Goal: Task Accomplishment & Management: Use online tool/utility

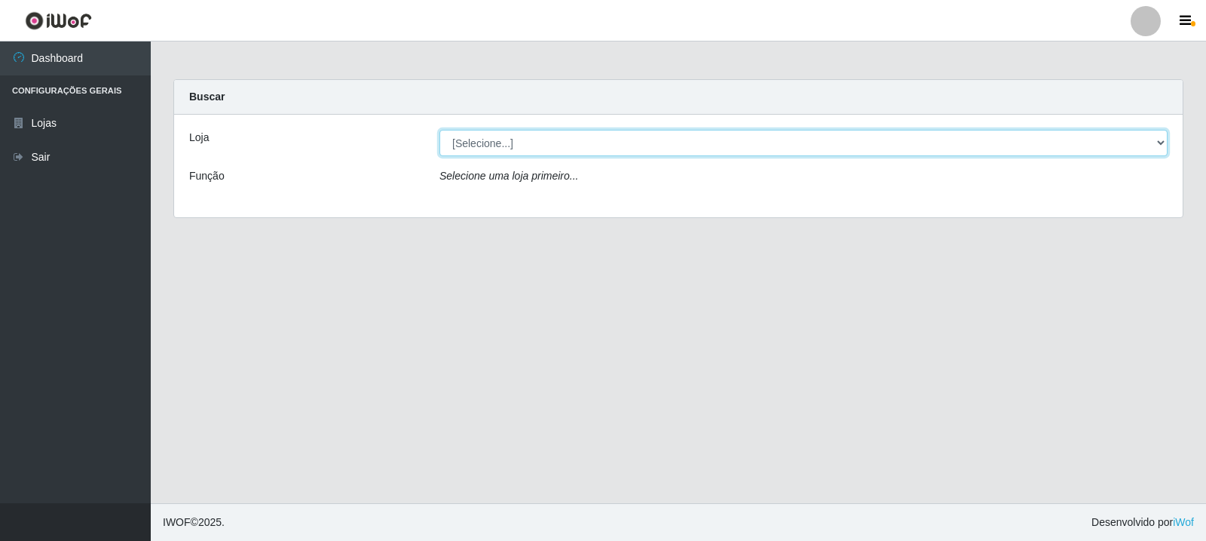
click at [642, 142] on select "[Selecione...] Rede Compras Supermercados - LOJA 3" at bounding box center [804, 143] width 728 height 26
select select "162"
click at [440, 130] on select "[Selecione...] Rede Compras Supermercados - LOJA 3" at bounding box center [804, 143] width 728 height 26
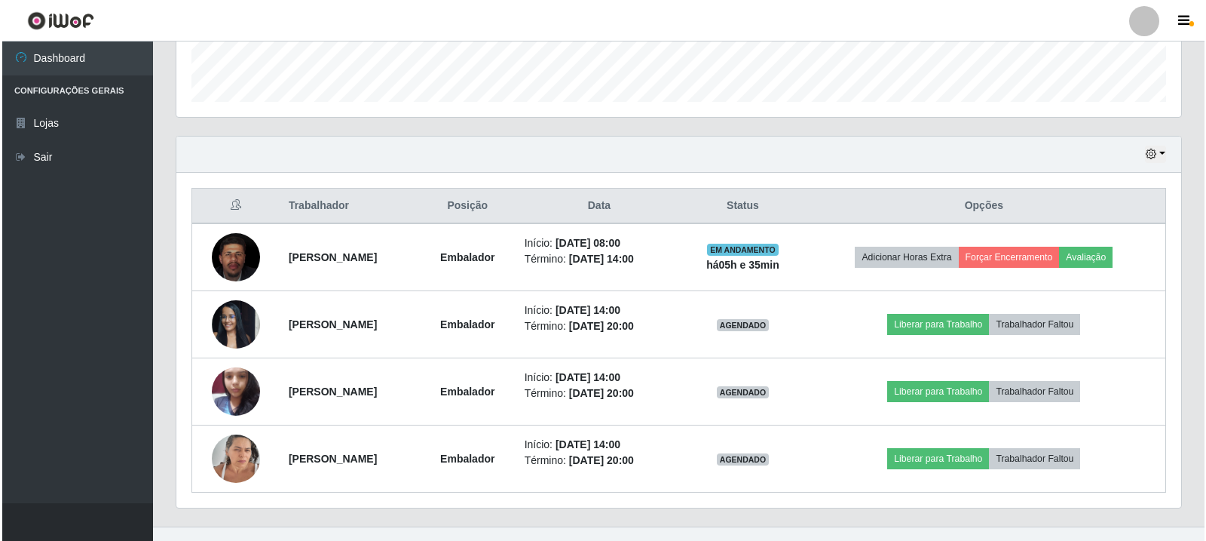
scroll to position [461, 0]
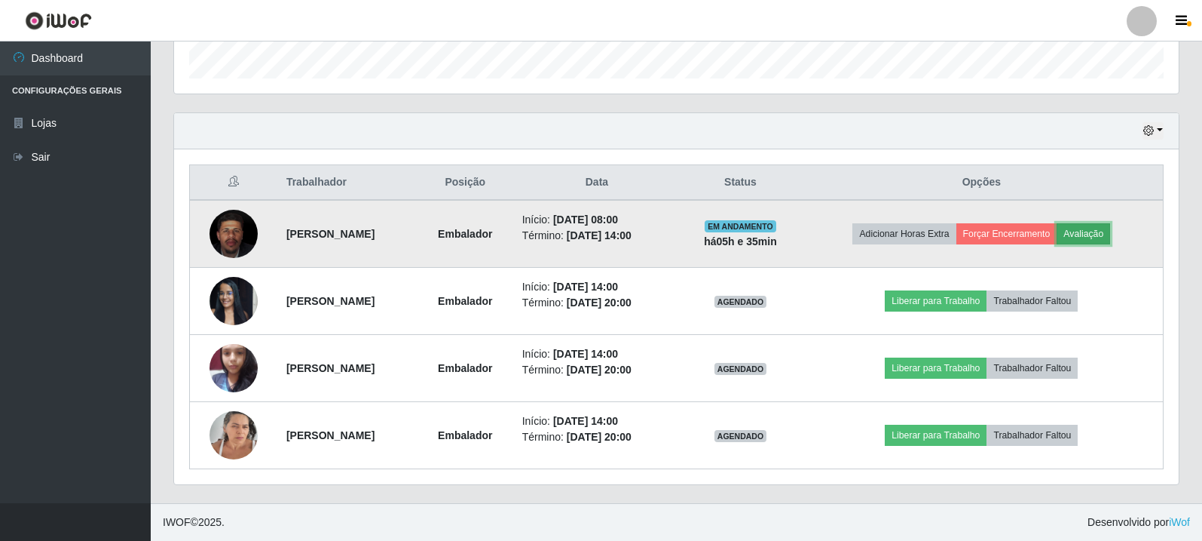
click at [1095, 226] on button "Avaliação" at bounding box center [1084, 233] width 54 height 21
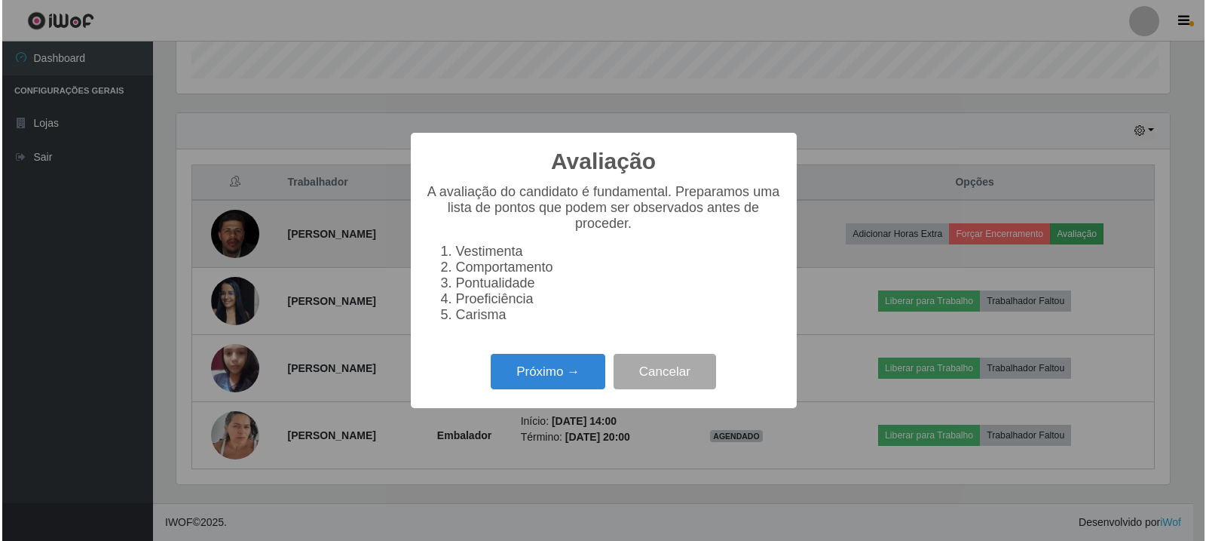
scroll to position [313, 997]
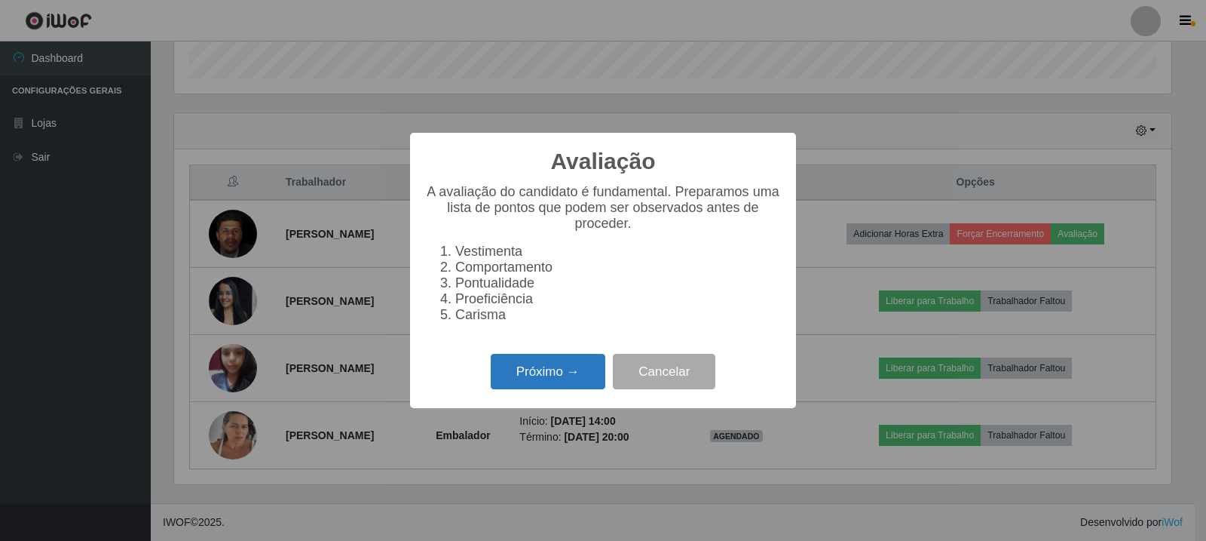
click at [570, 369] on button "Próximo →" at bounding box center [548, 371] width 115 height 35
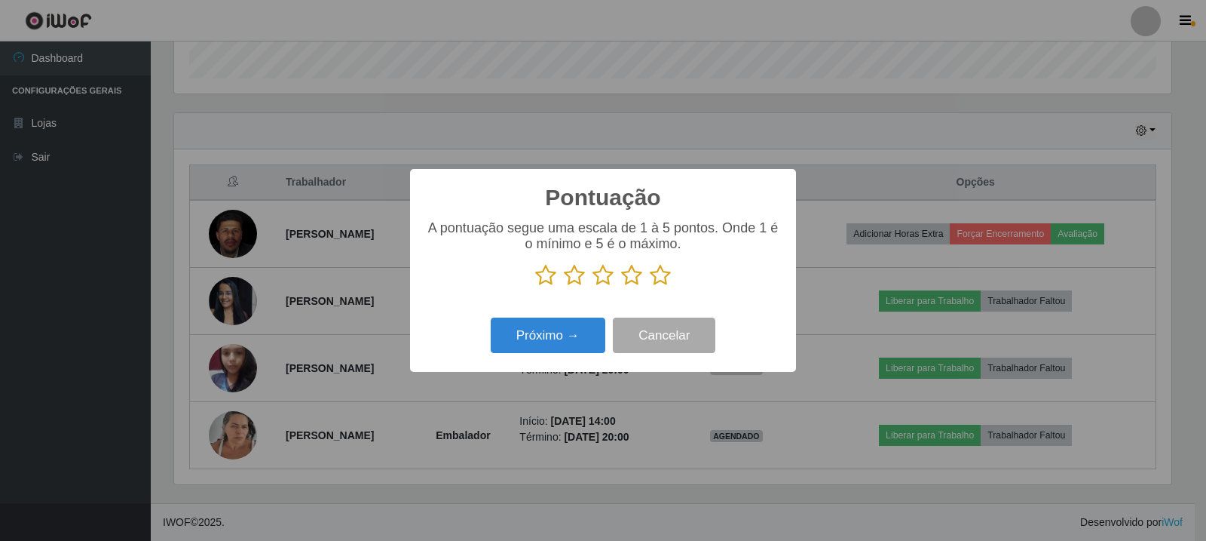
scroll to position [753567, 752882]
click at [660, 277] on icon at bounding box center [660, 275] width 21 height 23
click at [650, 286] on input "radio" at bounding box center [650, 286] width 0 height 0
click at [556, 326] on button "Próximo →" at bounding box center [548, 334] width 115 height 35
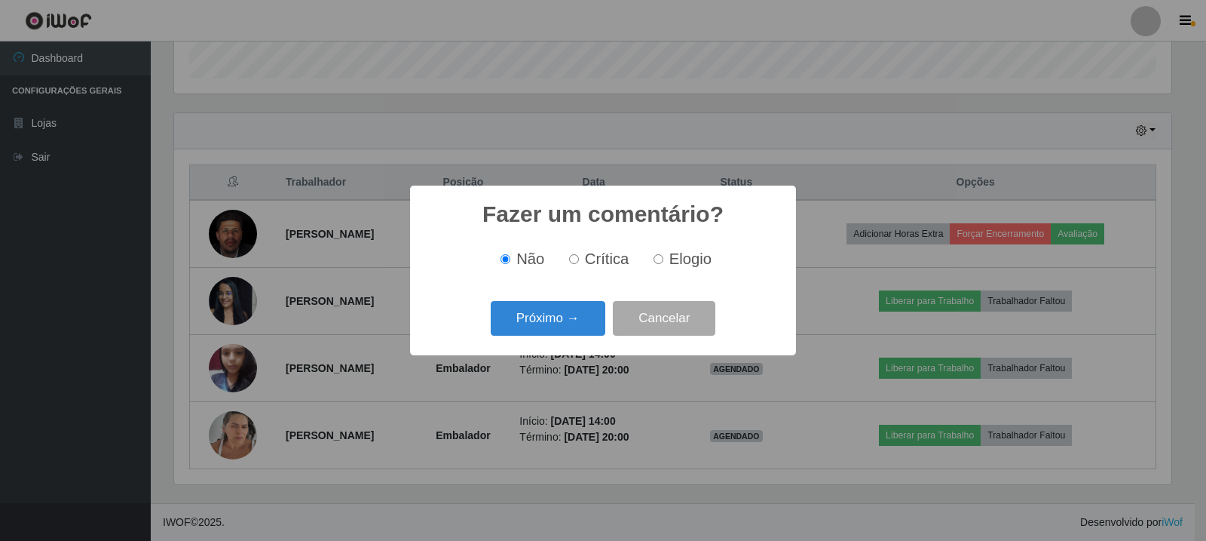
click at [654, 256] on input "Elogio" at bounding box center [659, 259] width 10 height 10
radio input "true"
click at [558, 315] on button "Próximo →" at bounding box center [548, 318] width 115 height 35
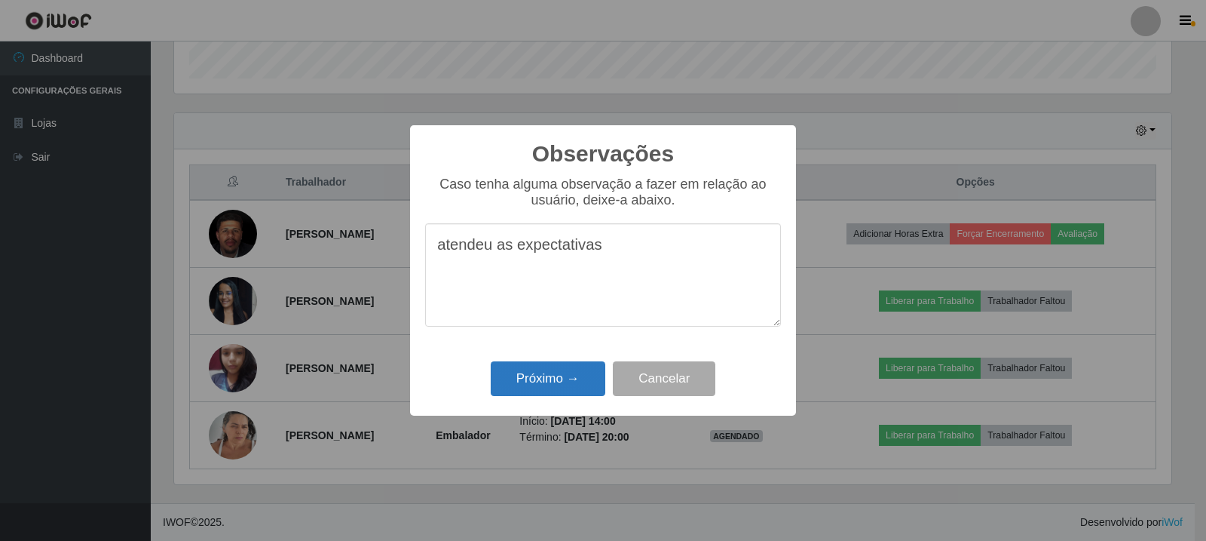
type textarea "atendeu as expectativas"
click at [572, 373] on button "Próximo →" at bounding box center [548, 378] width 115 height 35
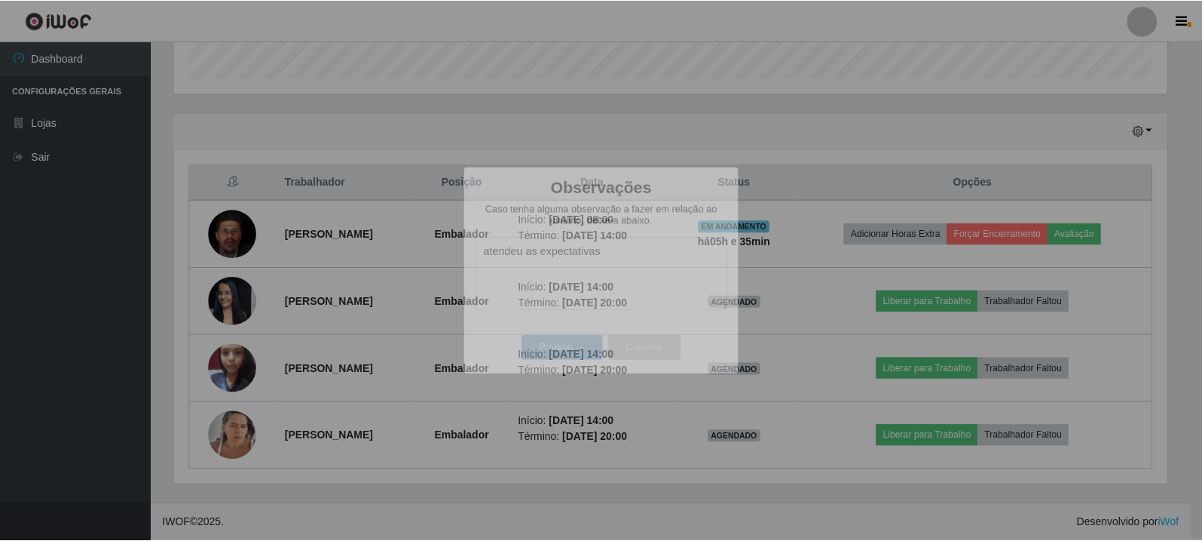
scroll to position [313, 1005]
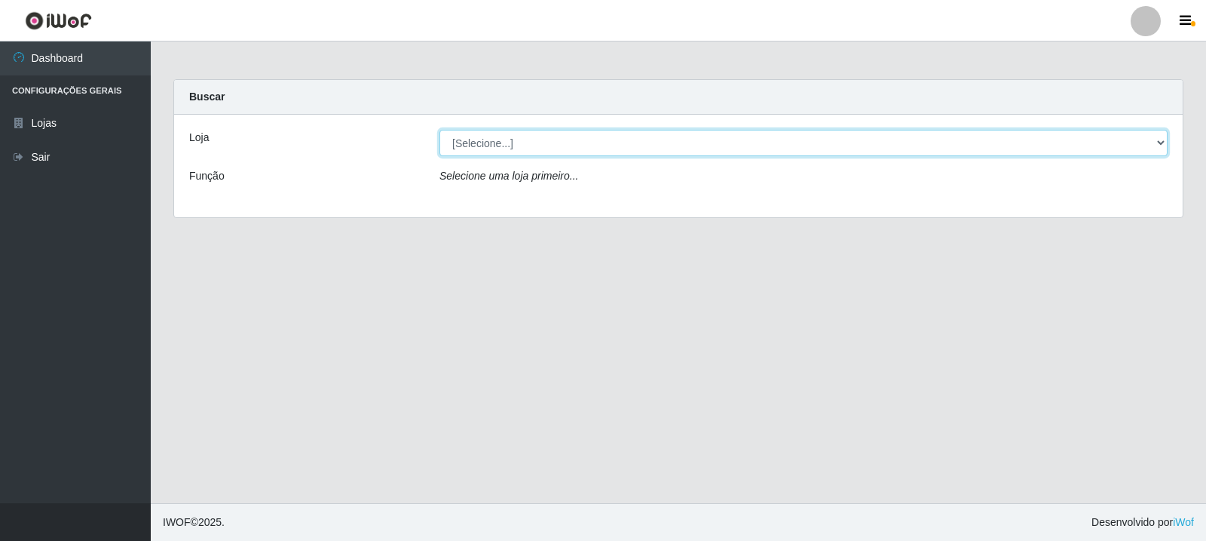
click at [682, 136] on select "[Selecione...] Rede Compras Supermercados - LOJA 3" at bounding box center [804, 143] width 728 height 26
select select "162"
click at [440, 130] on select "[Selecione...] Rede Compras Supermercados - LOJA 3" at bounding box center [804, 143] width 728 height 26
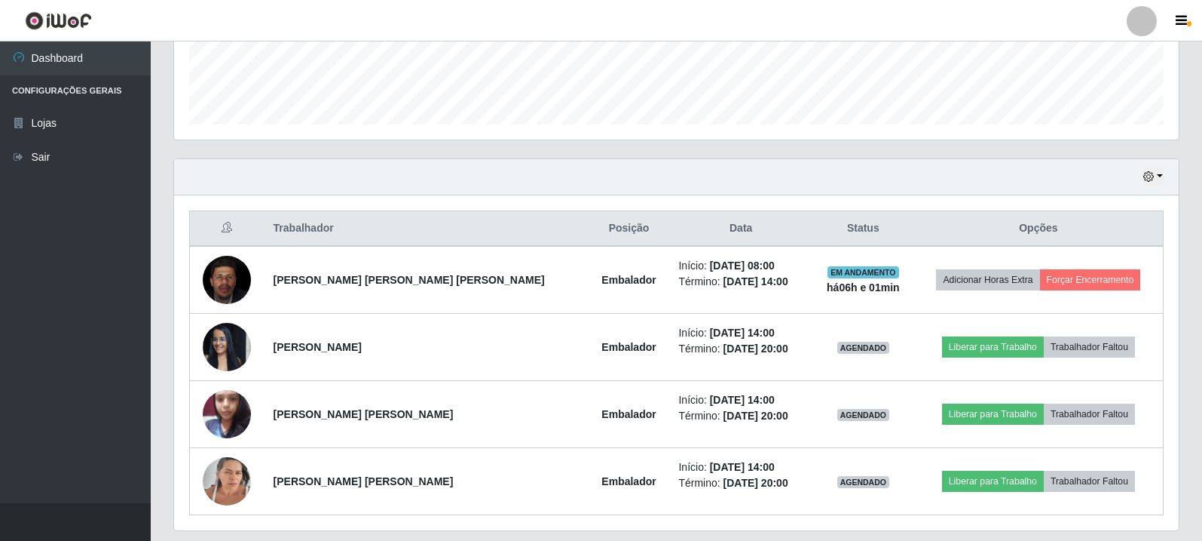
scroll to position [461, 0]
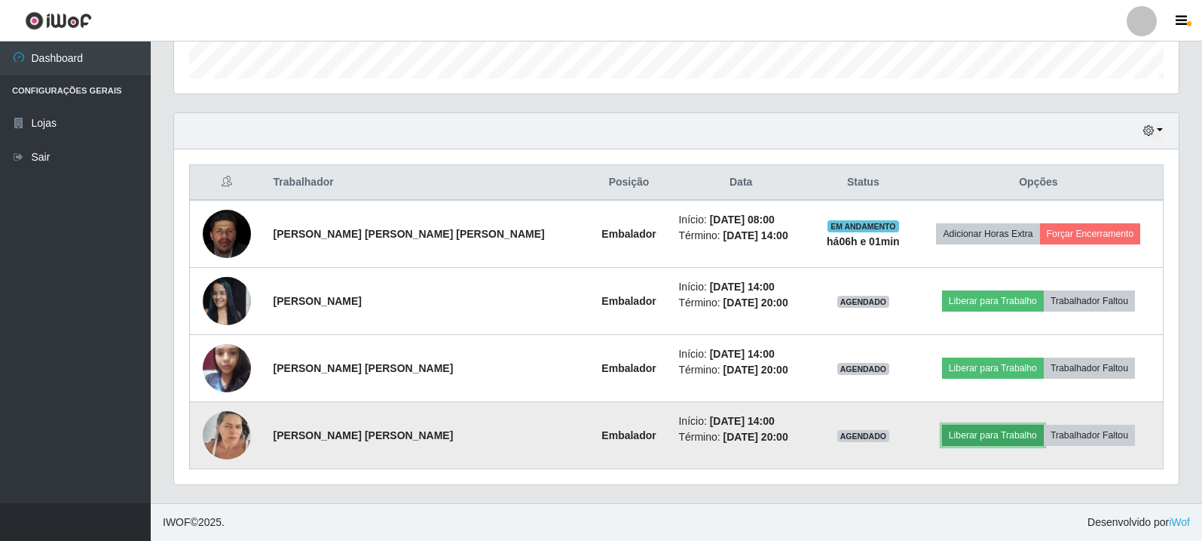
click at [960, 437] on button "Liberar para Trabalho" at bounding box center [993, 434] width 102 height 21
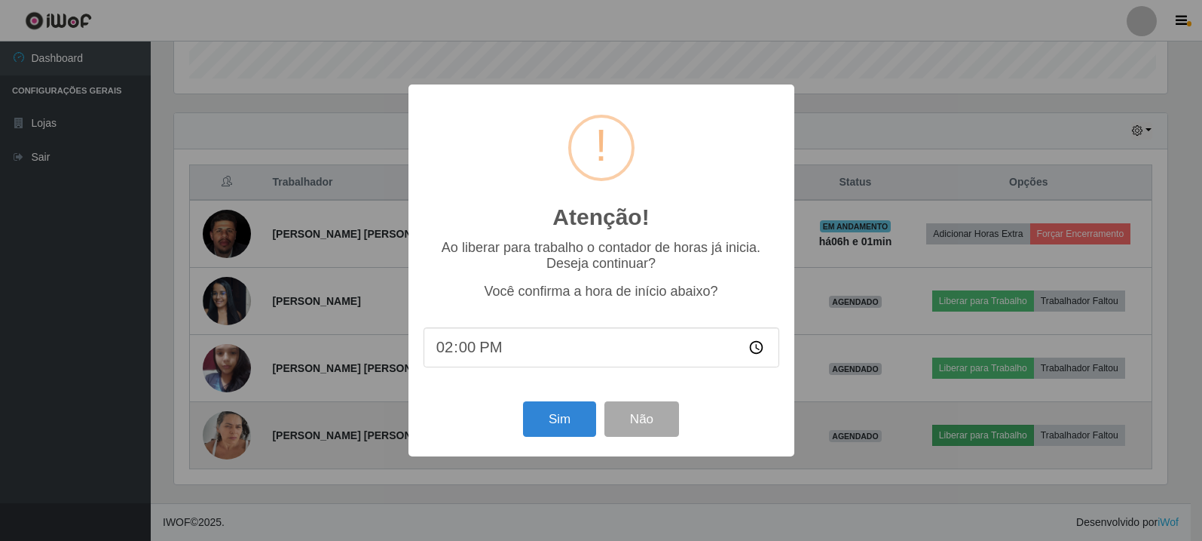
scroll to position [313, 997]
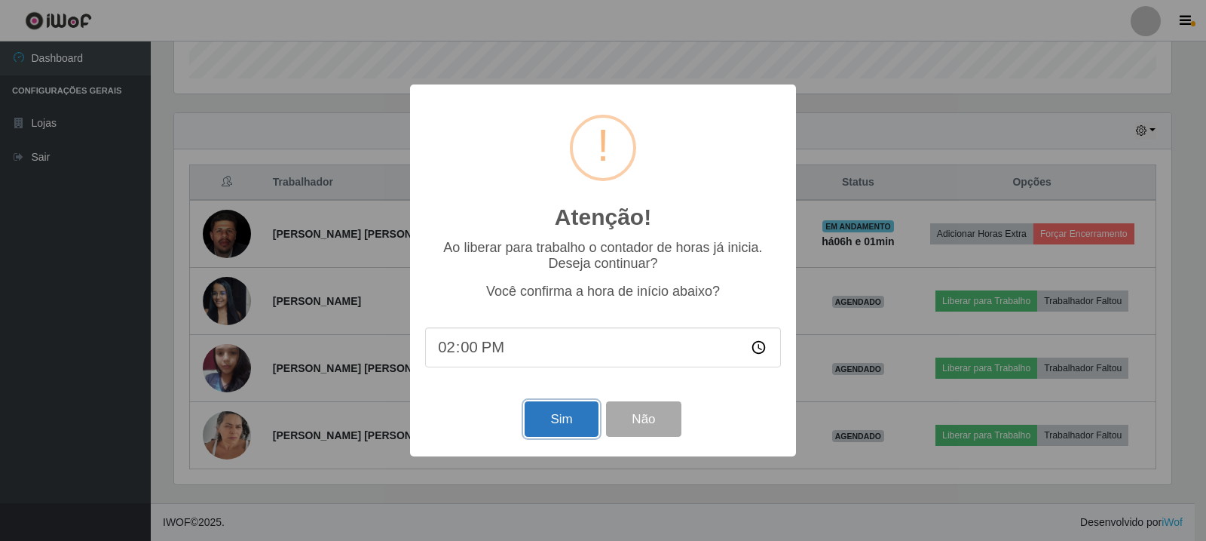
click at [568, 415] on button "Sim" at bounding box center [561, 418] width 73 height 35
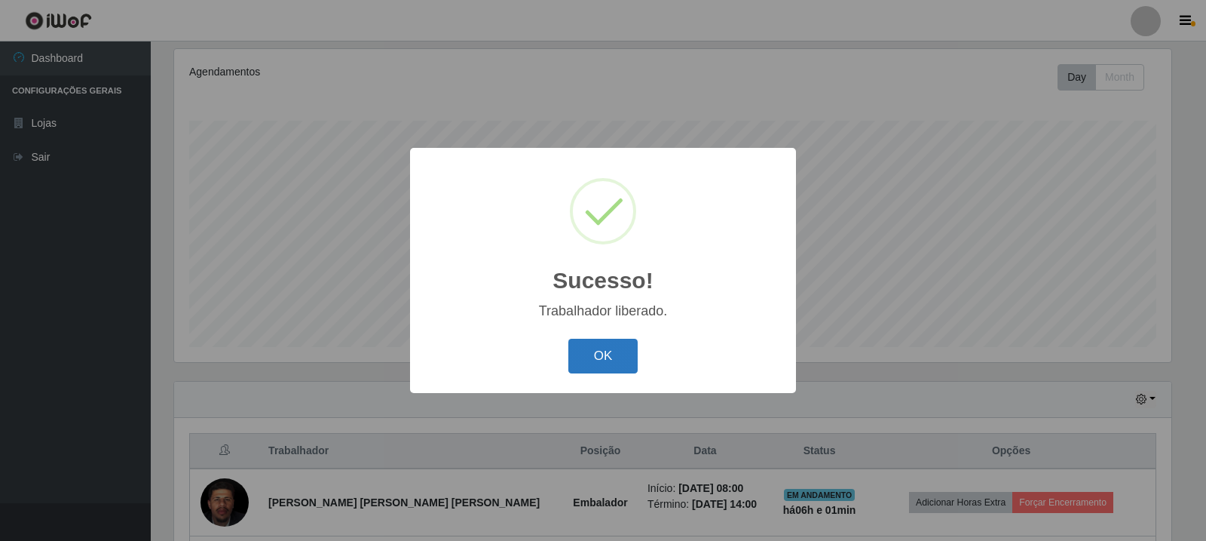
click at [611, 359] on button "OK" at bounding box center [603, 355] width 70 height 35
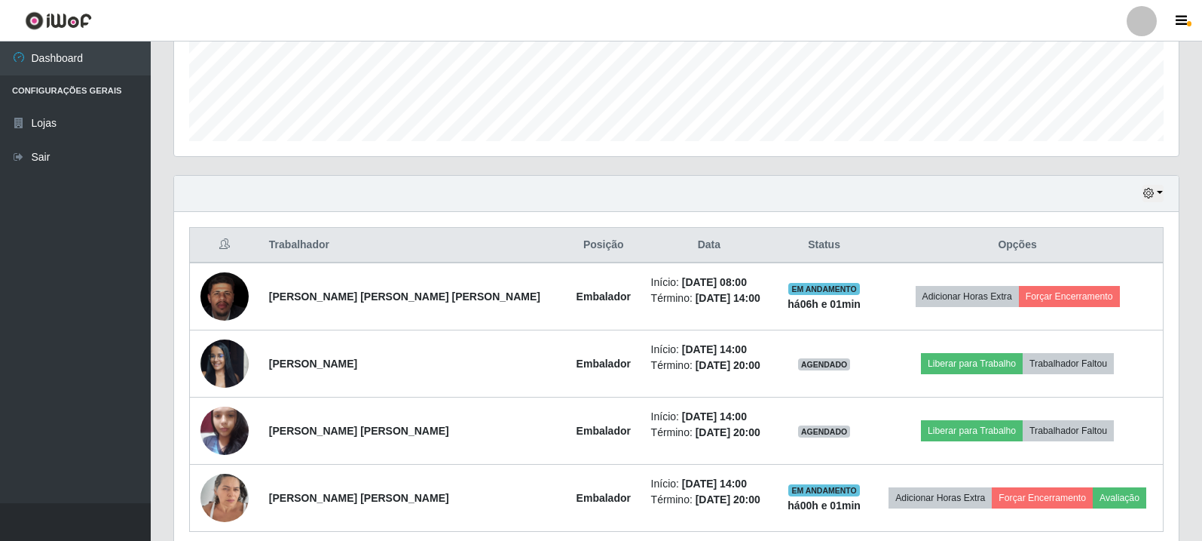
scroll to position [461, 0]
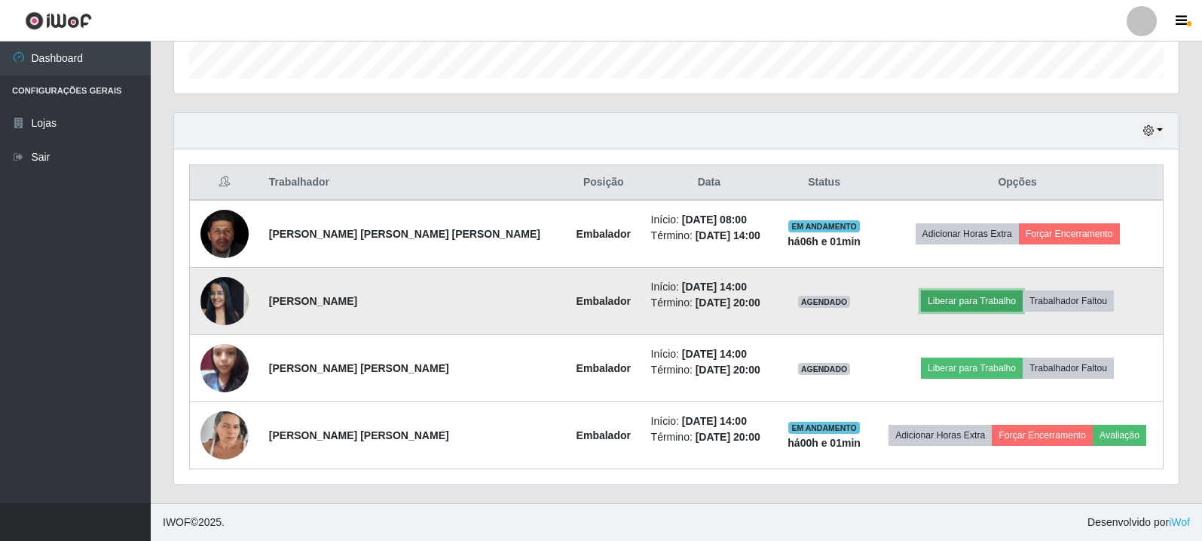
click at [950, 299] on button "Liberar para Trabalho" at bounding box center [972, 300] width 102 height 21
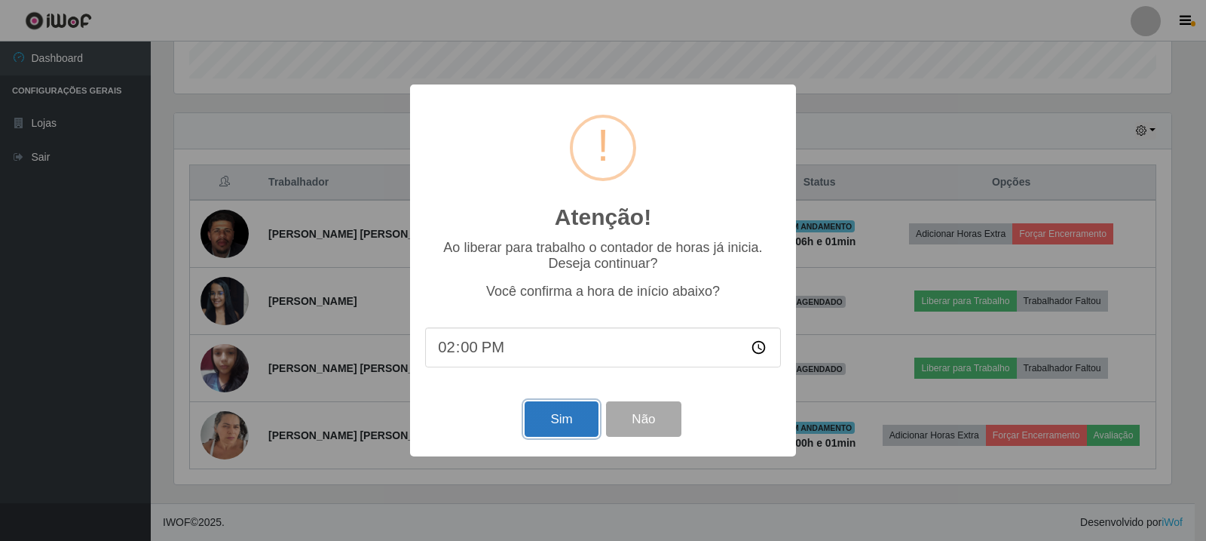
click at [573, 420] on button "Sim" at bounding box center [561, 418] width 73 height 35
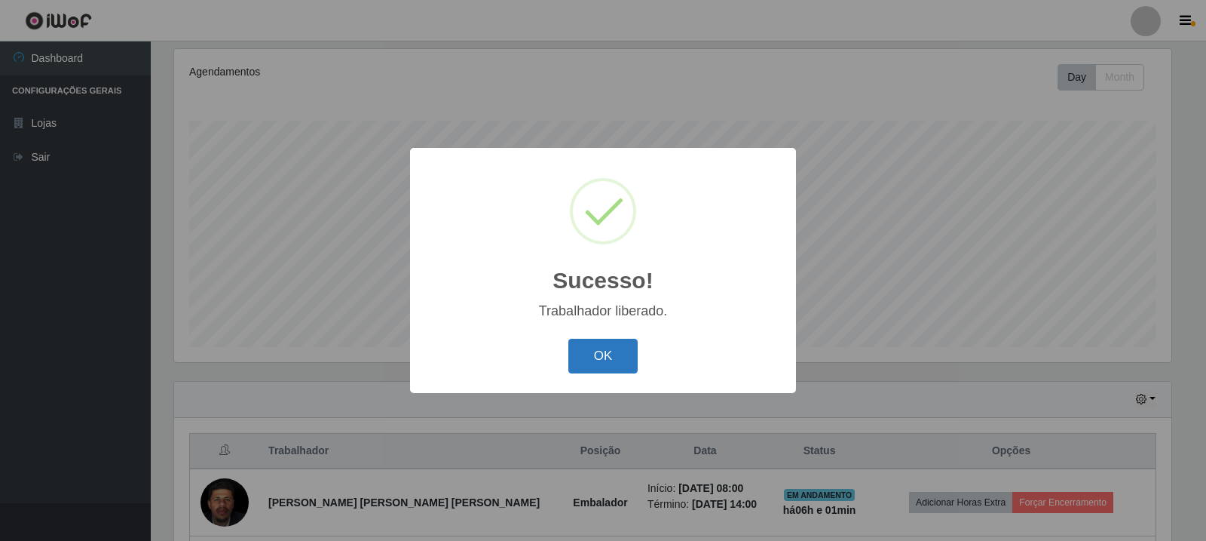
click at [577, 361] on button "OK" at bounding box center [603, 355] width 70 height 35
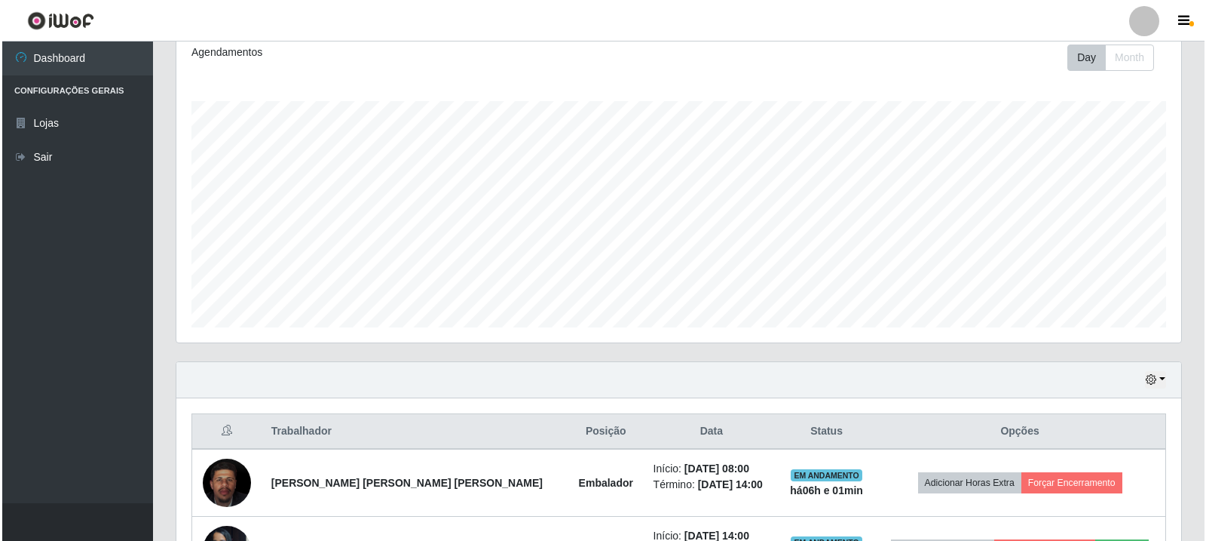
scroll to position [418, 0]
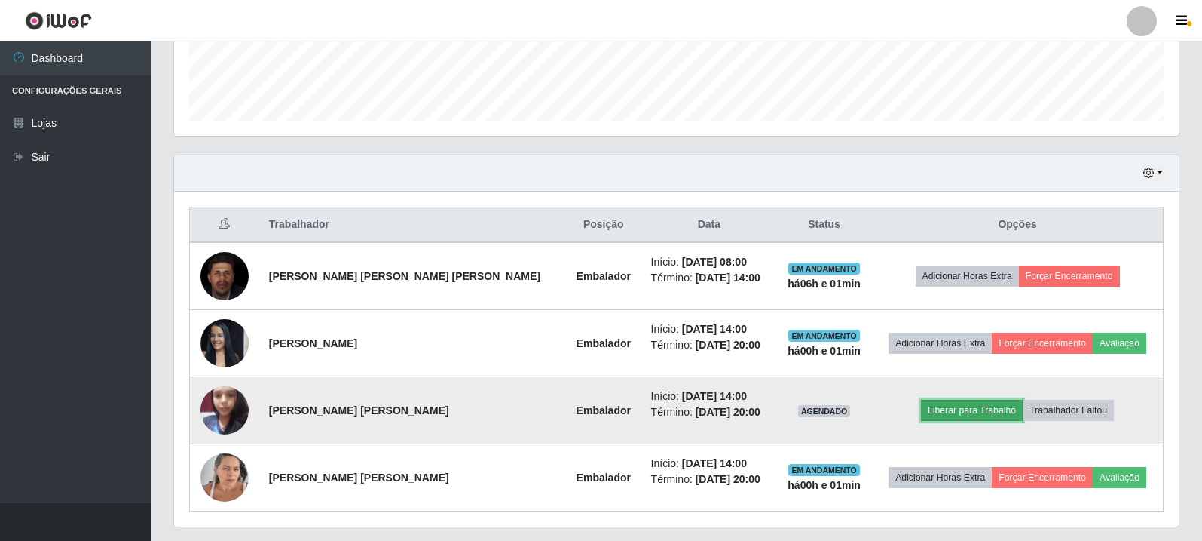
click at [931, 413] on button "Liberar para Trabalho" at bounding box center [972, 410] width 102 height 21
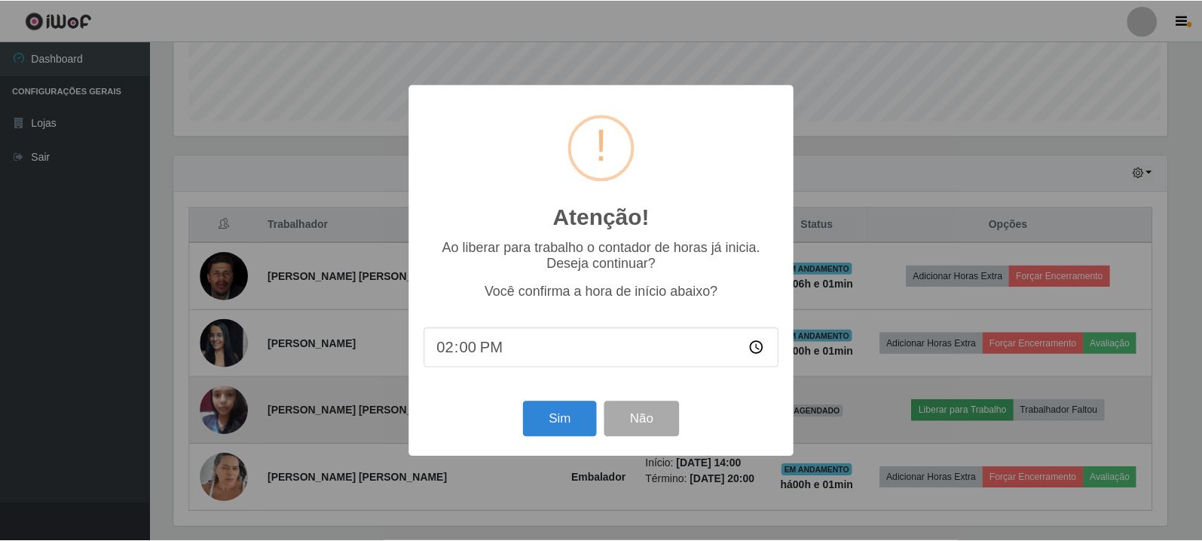
scroll to position [313, 997]
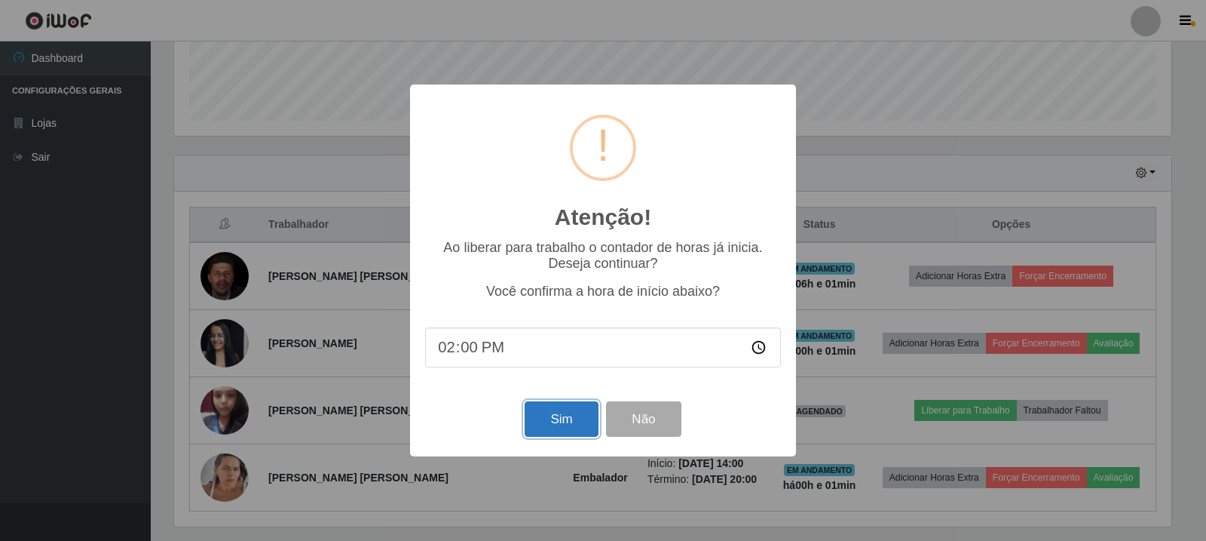
click at [568, 421] on button "Sim" at bounding box center [561, 418] width 73 height 35
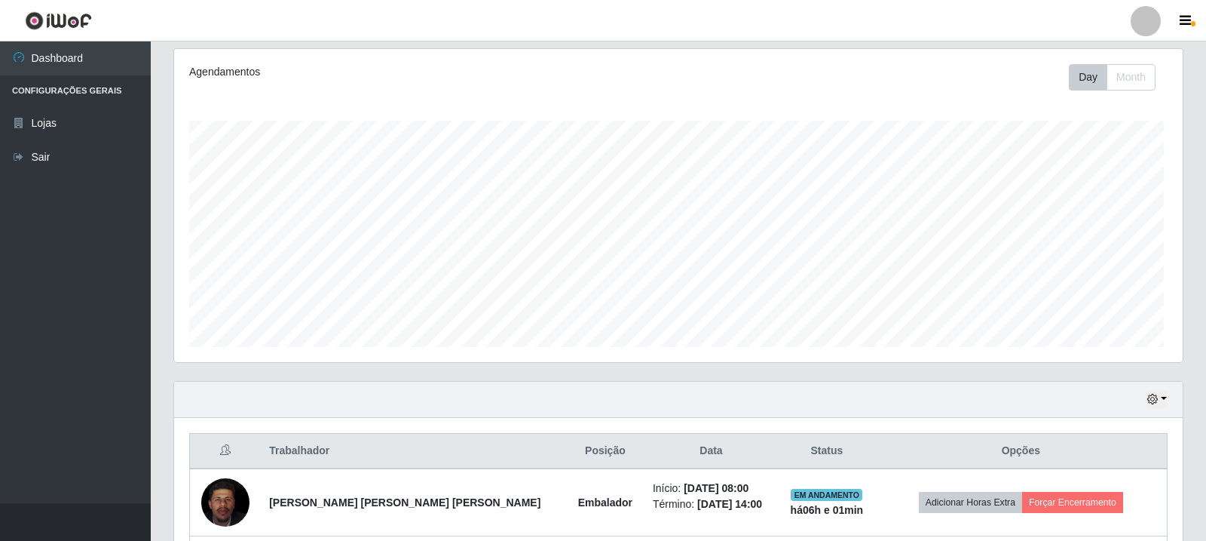
scroll to position [0, 0]
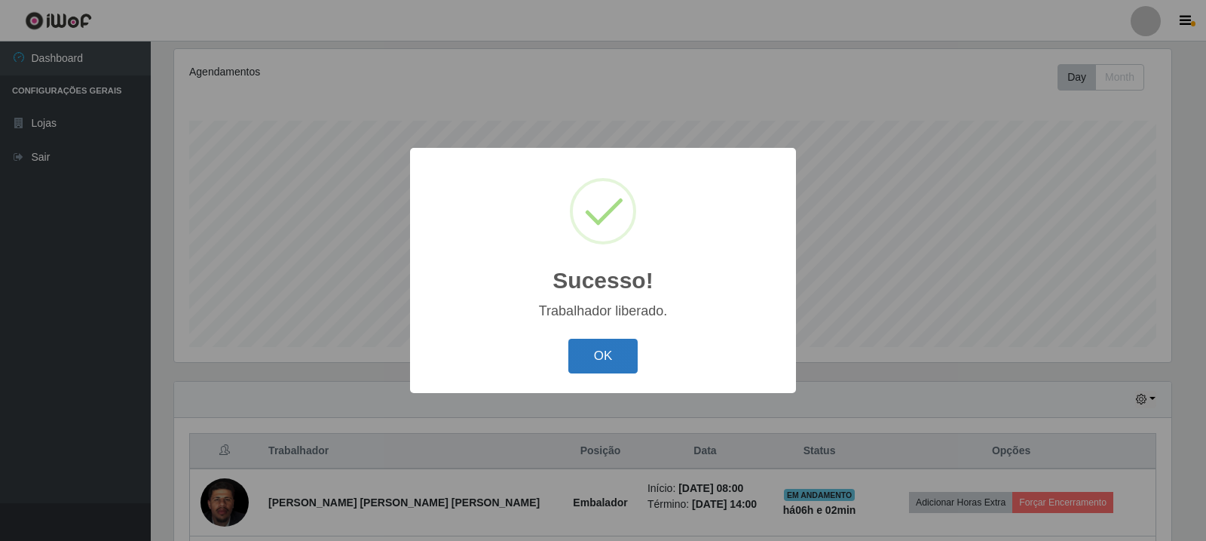
click at [632, 350] on button "OK" at bounding box center [603, 355] width 70 height 35
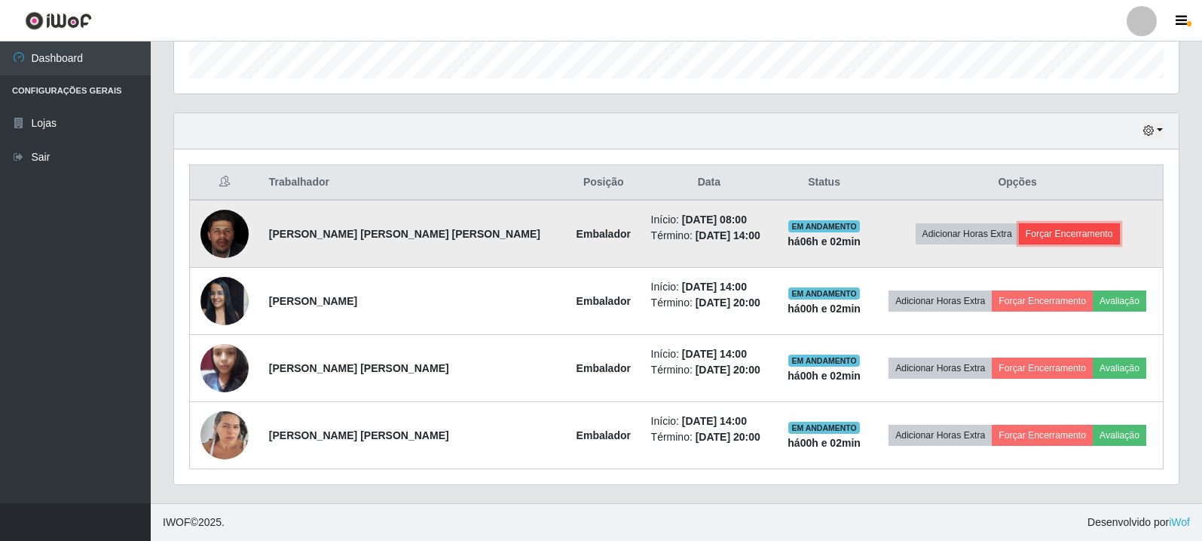
click at [1030, 231] on button "Forçar Encerramento" at bounding box center [1069, 233] width 101 height 21
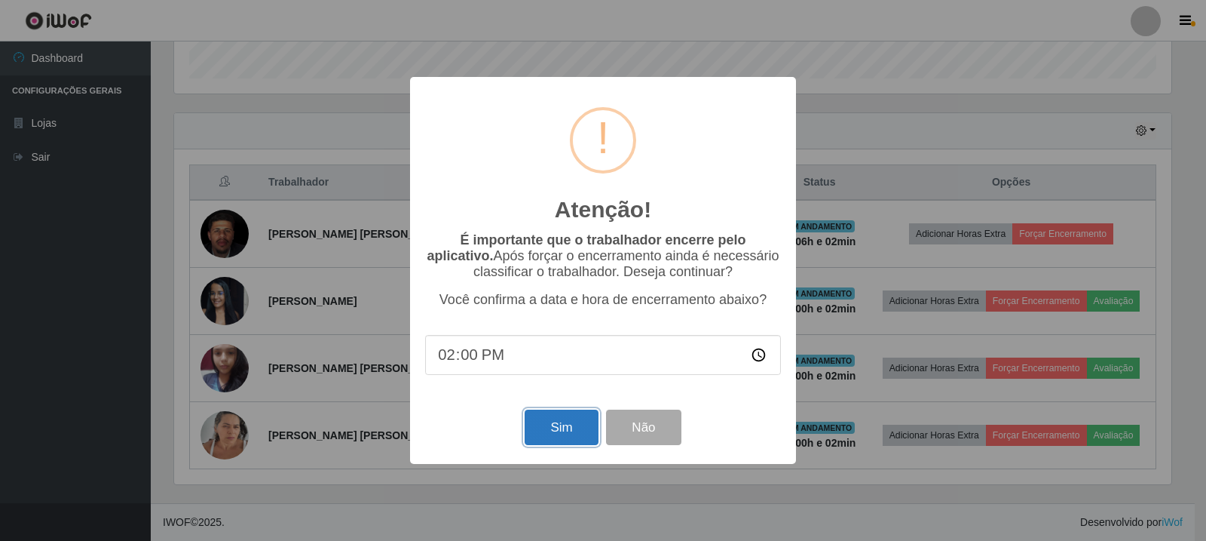
click at [554, 445] on button "Sim" at bounding box center [561, 426] width 73 height 35
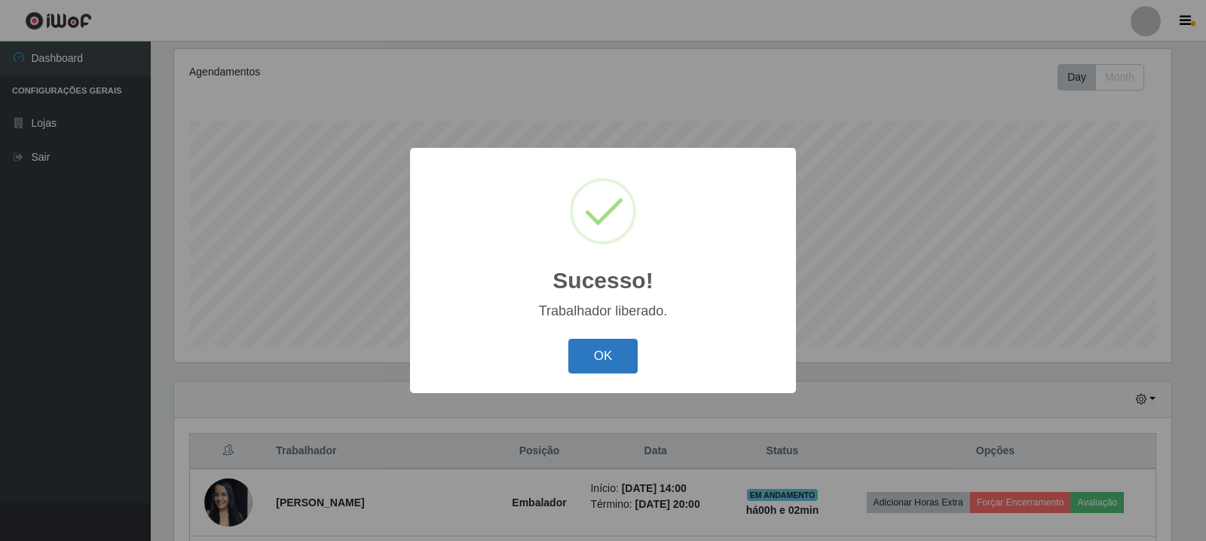
click at [574, 362] on button "OK" at bounding box center [603, 355] width 70 height 35
